Goal: Browse casually

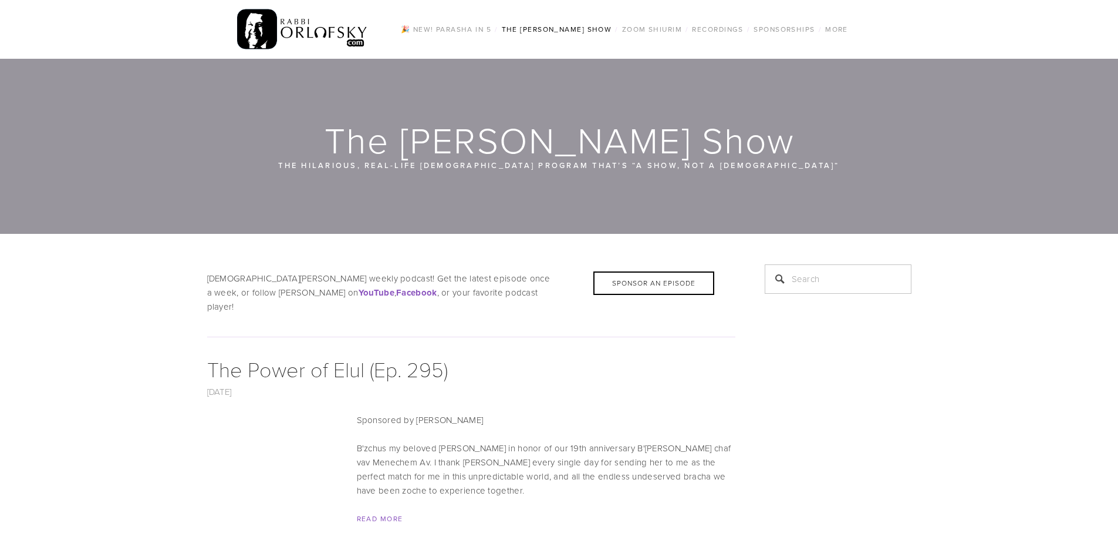
scroll to position [176, 0]
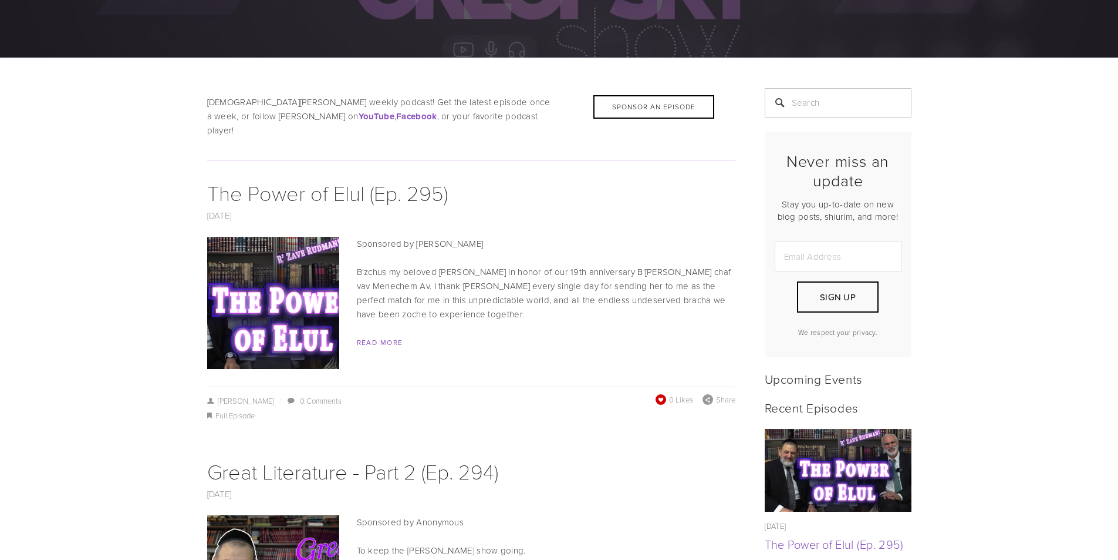
click at [663, 393] on span at bounding box center [661, 399] width 12 height 12
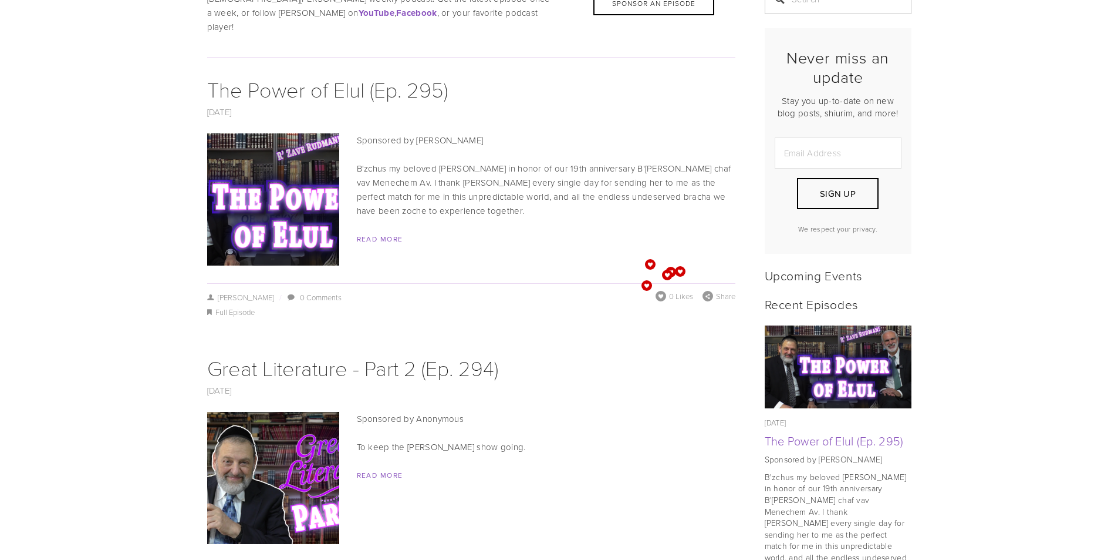
scroll to position [470, 0]
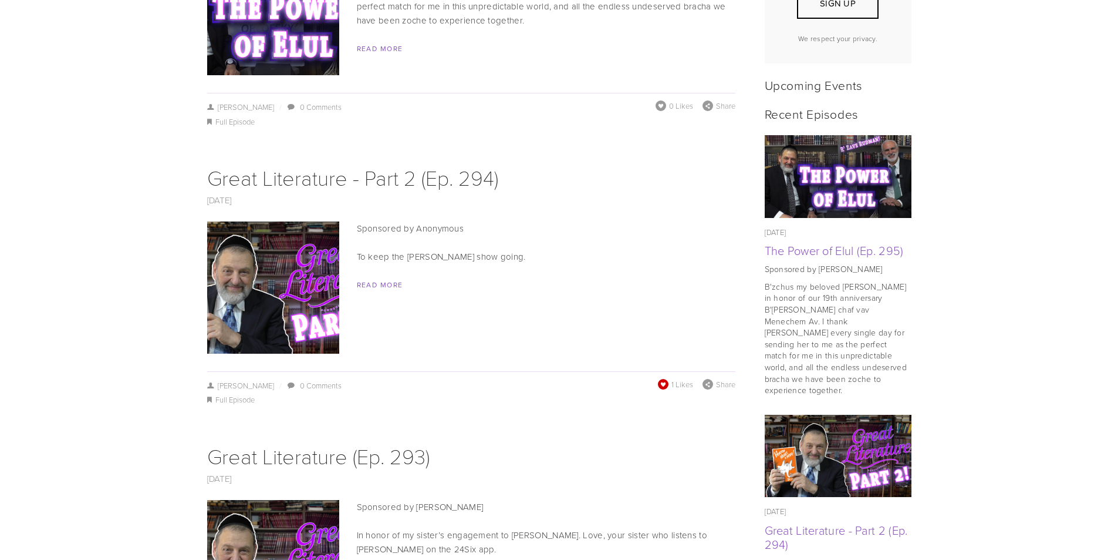
click at [670, 379] on span "1 Likes" at bounding box center [675, 384] width 35 height 11
click at [661, 378] on span at bounding box center [663, 384] width 12 height 12
click at [661, 378] on span at bounding box center [662, 384] width 13 height 13
click at [661, 371] on span at bounding box center [663, 375] width 11 height 11
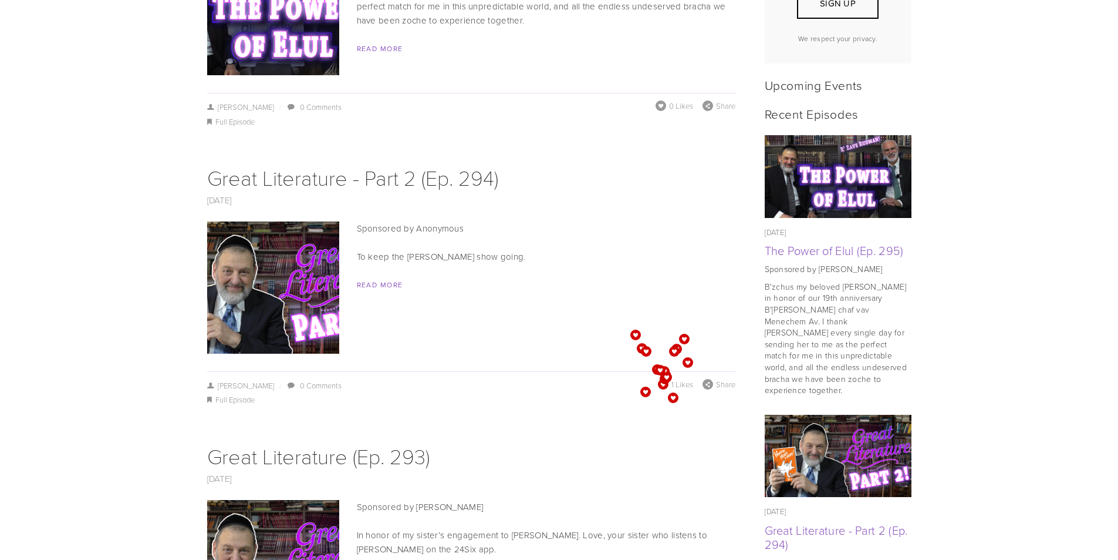
click at [661, 371] on span at bounding box center [660, 370] width 11 height 11
click at [661, 371] on span at bounding box center [656, 367] width 14 height 11
click at [661, 371] on span at bounding box center [657, 368] width 11 height 11
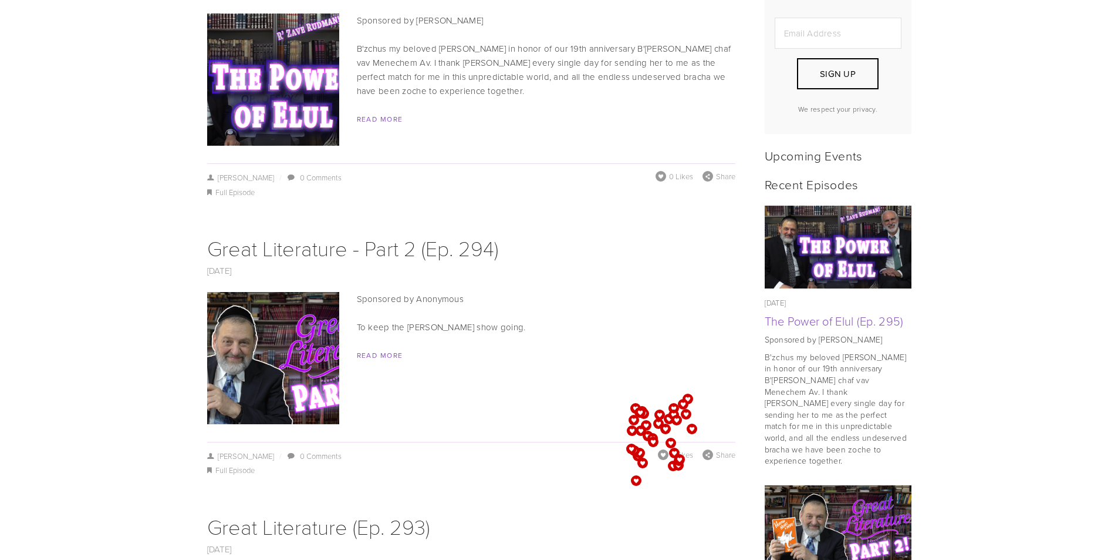
scroll to position [176, 0]
